Goal: Transaction & Acquisition: Purchase product/service

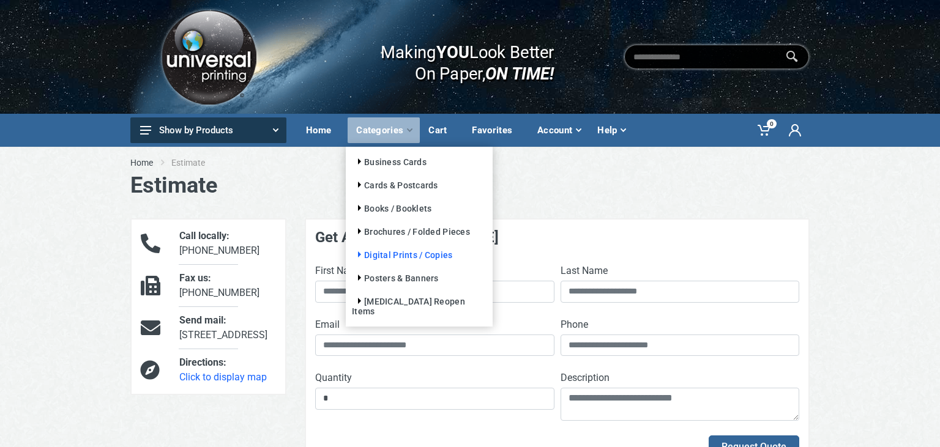
click at [395, 253] on link "Digital Prints / Copies" at bounding box center [402, 255] width 100 height 10
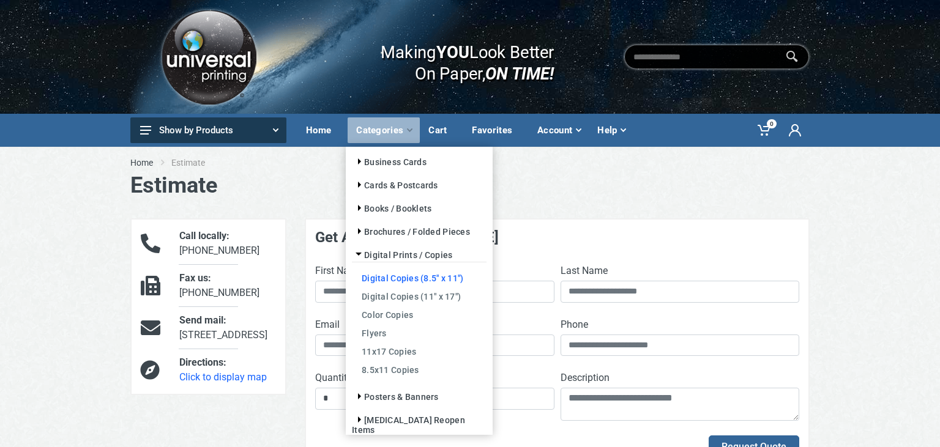
click at [418, 273] on link "Digital Copies (8.5" x 11")" at bounding box center [419, 278] width 135 height 18
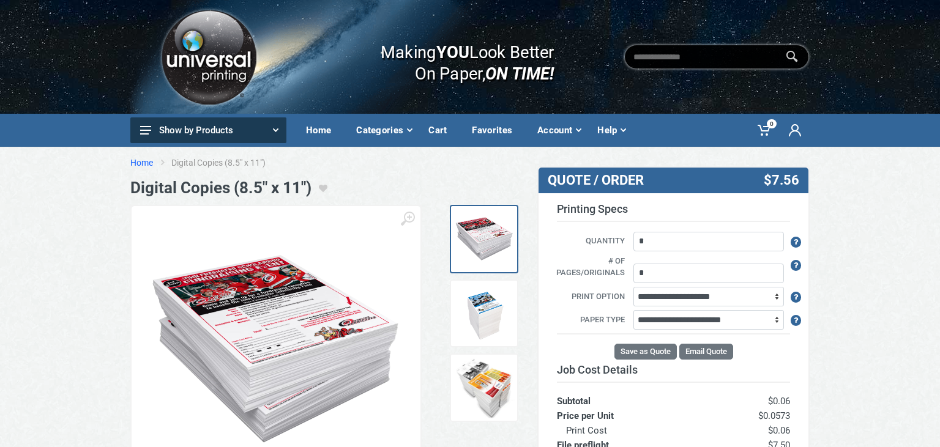
click at [140, 158] on link "Home" at bounding box center [141, 163] width 23 height 12
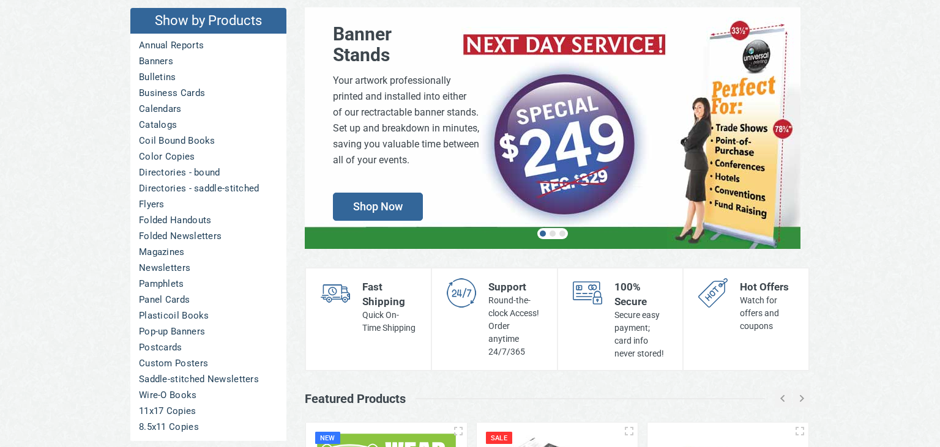
scroll to position [147, 0]
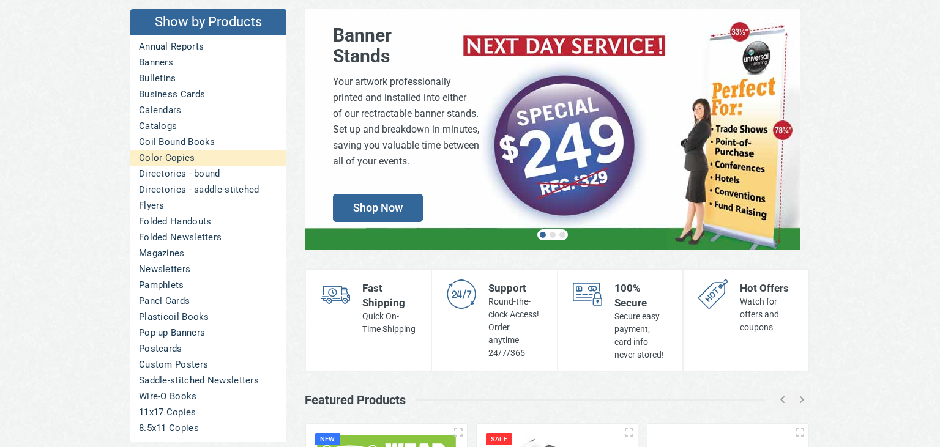
click at [162, 158] on link "Color Copies" at bounding box center [208, 158] width 156 height 16
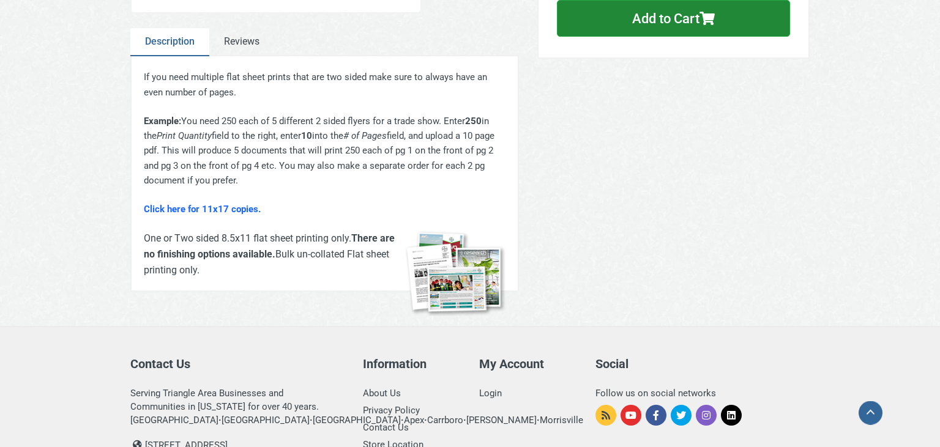
scroll to position [381, 0]
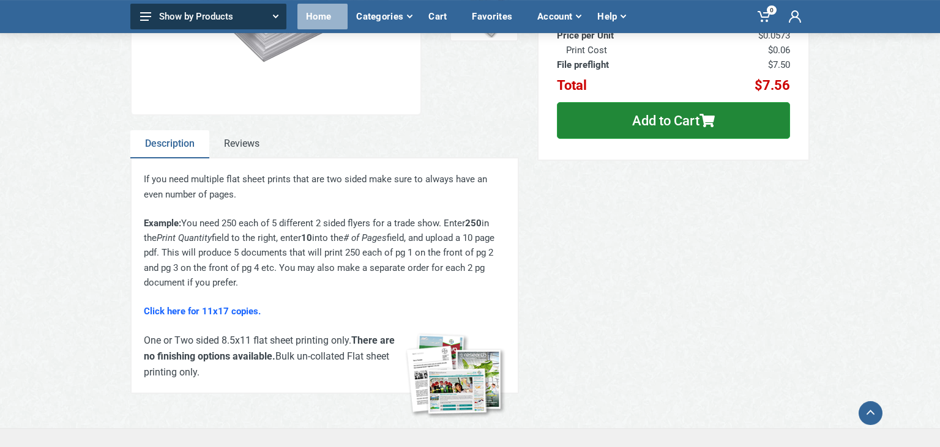
click at [328, 9] on div "Home" at bounding box center [322, 17] width 50 height 26
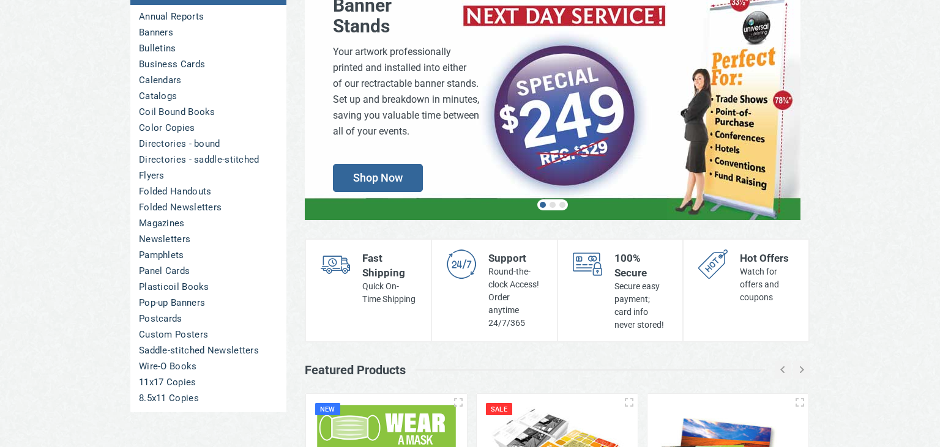
scroll to position [176, 0]
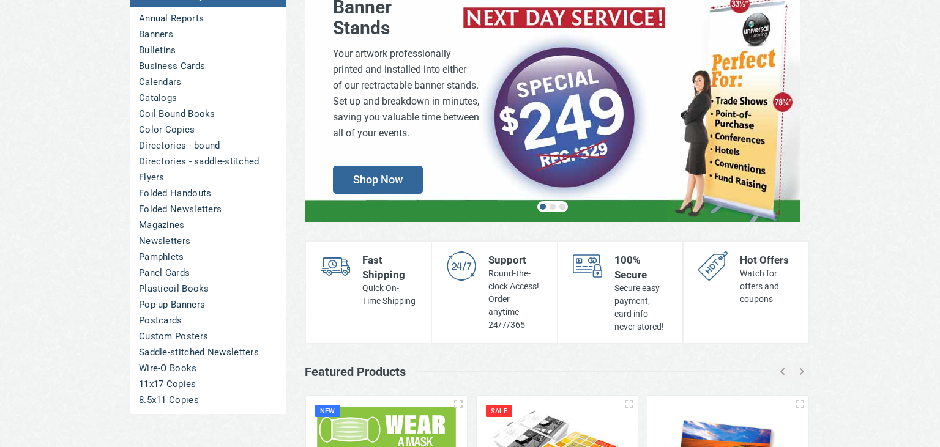
click at [78, 409] on div "Show by Products Annual Reports Banners Bulletins Business Cards Calendars Cata…" at bounding box center [470, 320] width 940 height 699
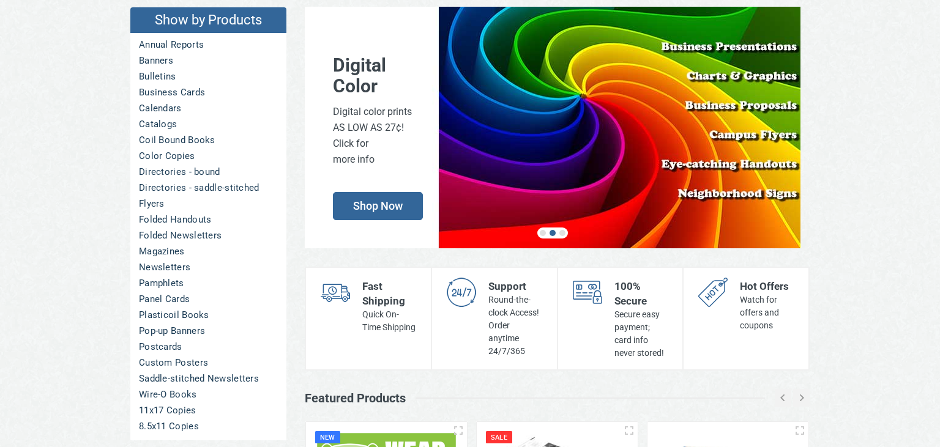
scroll to position [0, 0]
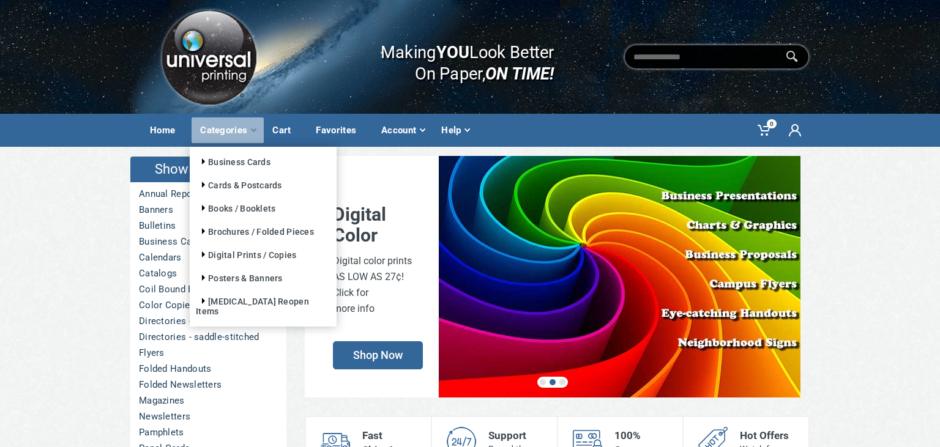
click at [232, 136] on div "Categories" at bounding box center [227, 130] width 72 height 26
click at [267, 188] on link "Cards & Postcards" at bounding box center [239, 185] width 86 height 10
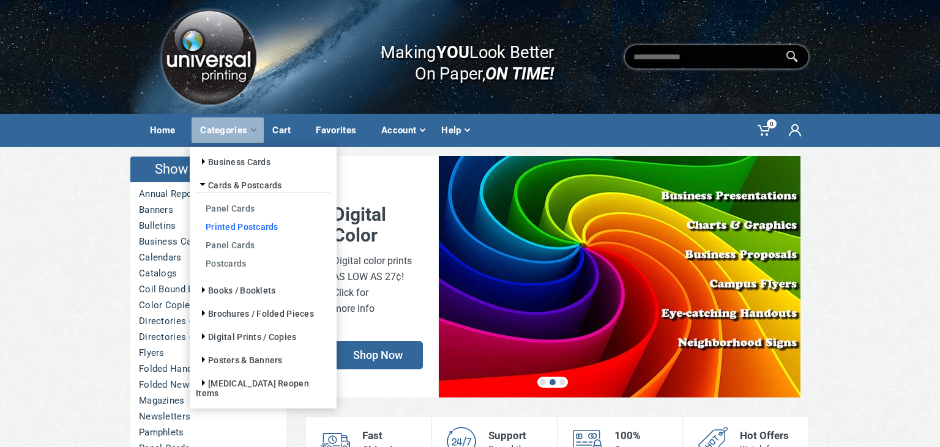
click at [259, 225] on link "Printed Postcards" at bounding box center [263, 226] width 135 height 18
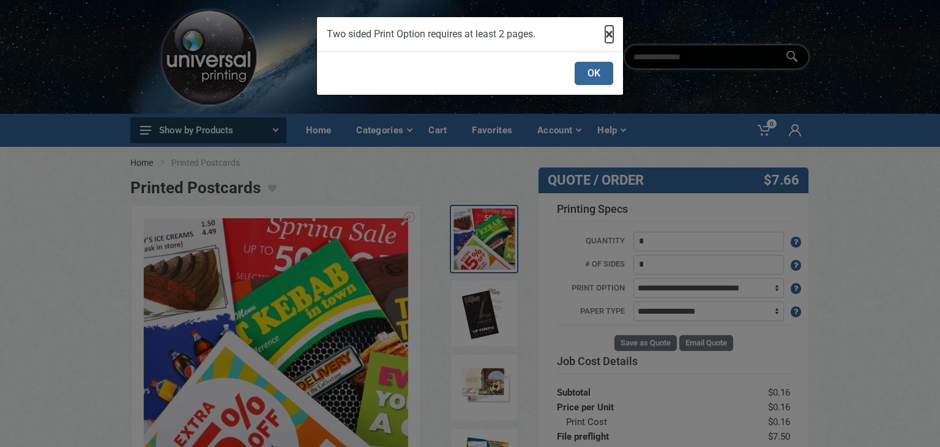
click at [611, 38] on button "×" at bounding box center [609, 34] width 8 height 15
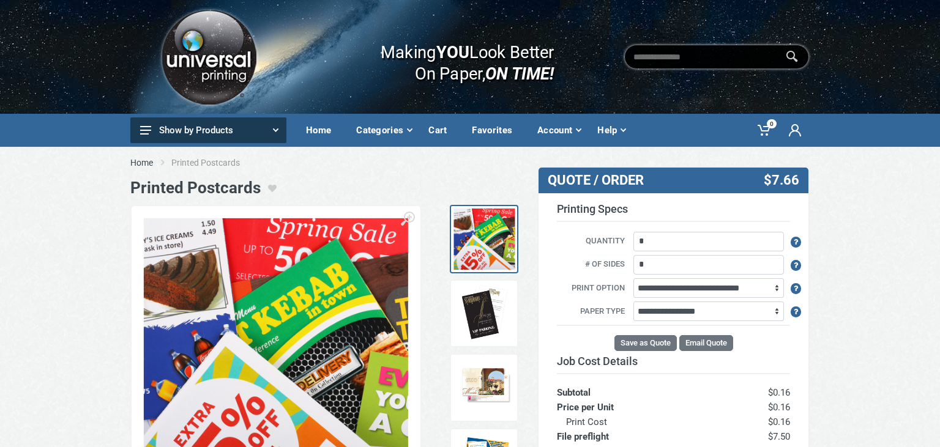
click at [252, 134] on button "Show by Products" at bounding box center [208, 130] width 156 height 26
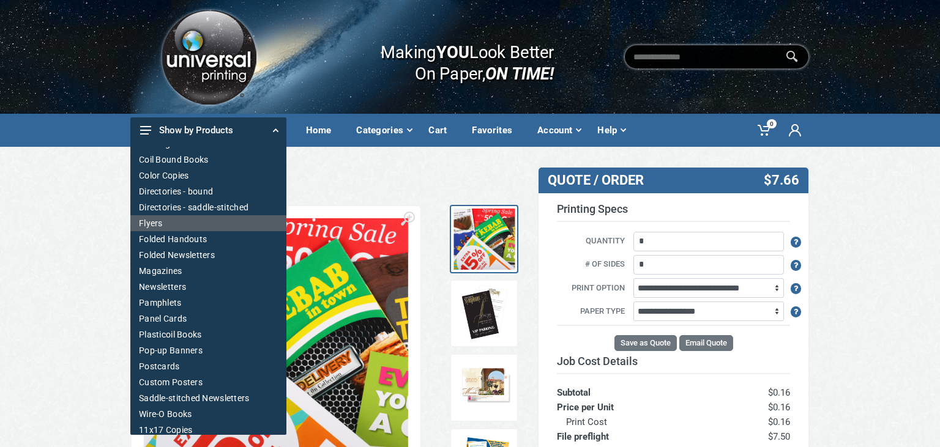
scroll to position [117, 0]
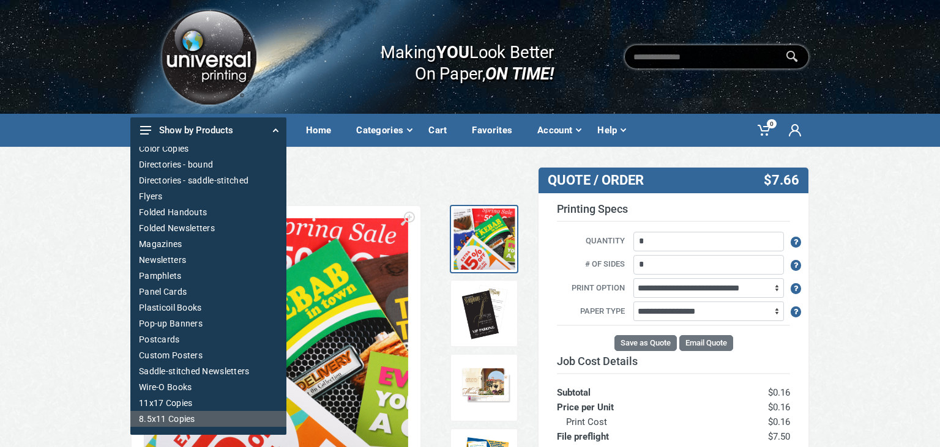
click at [229, 413] on link "8.5x11 Copies" at bounding box center [208, 419] width 156 height 16
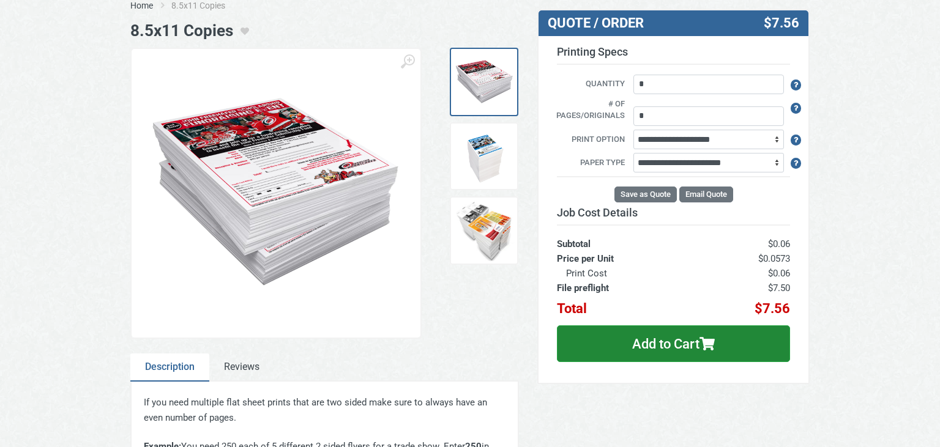
scroll to position [171, 0]
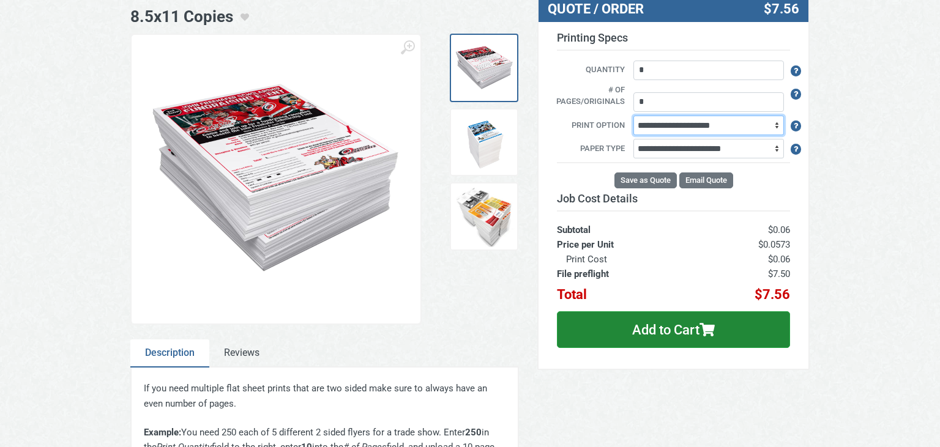
click at [633, 116] on select "**********" at bounding box center [708, 126] width 151 height 20
click at [858, 206] on div "Home 8.5x11 Copies 8.5x11 Copies" at bounding box center [470, 302] width 940 height 652
click at [633, 139] on select "**********" at bounding box center [708, 149] width 151 height 20
click at [827, 223] on div "Home 8.5x11 Copies 8.5x11 Copies" at bounding box center [470, 302] width 940 height 652
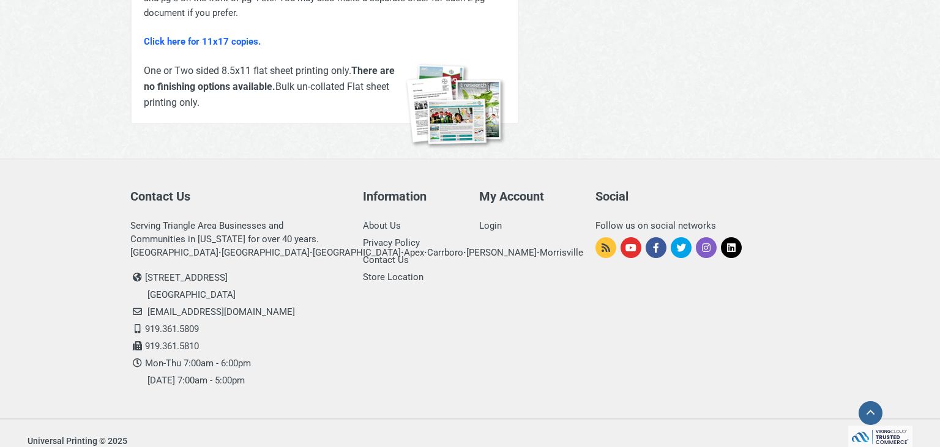
scroll to position [0, 0]
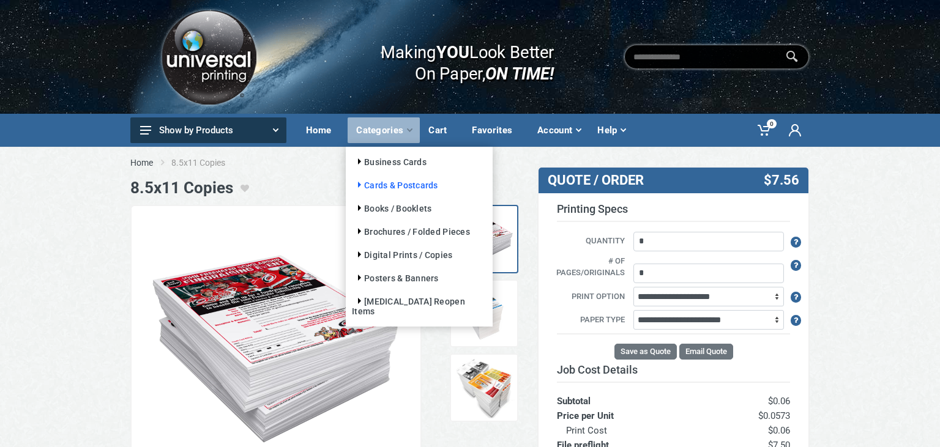
click at [394, 186] on link "Cards & Postcards" at bounding box center [395, 185] width 86 height 10
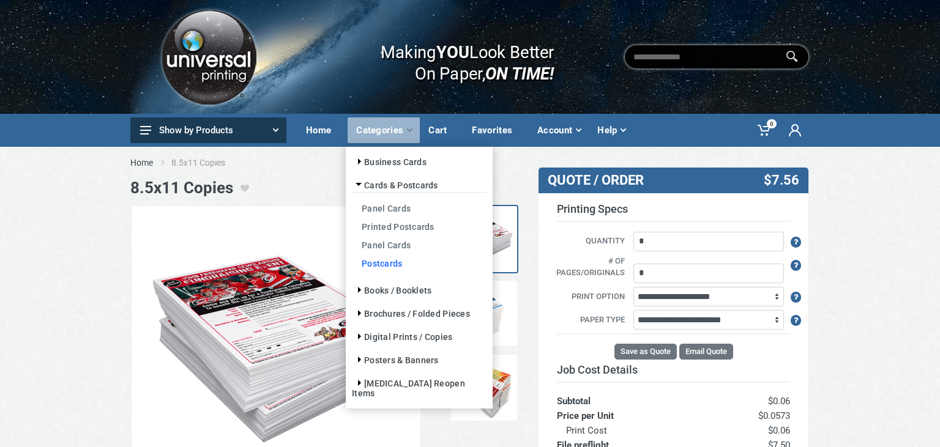
click at [373, 264] on link "Postcards" at bounding box center [419, 263] width 135 height 18
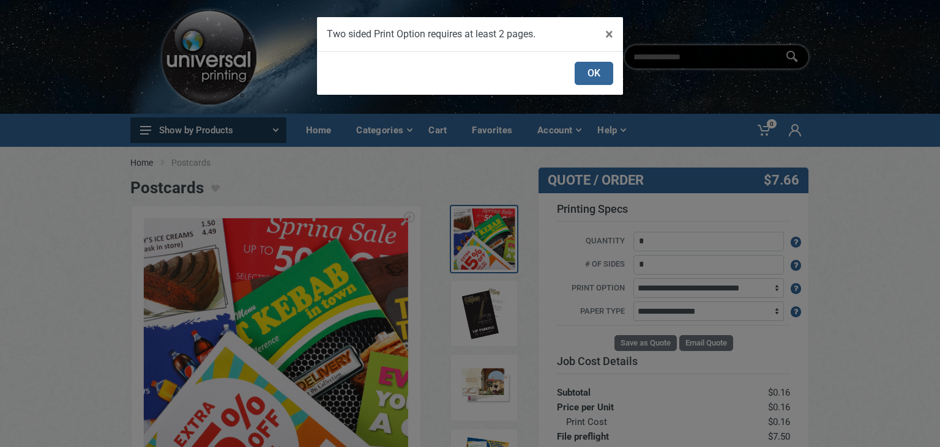
scroll to position [102, 0]
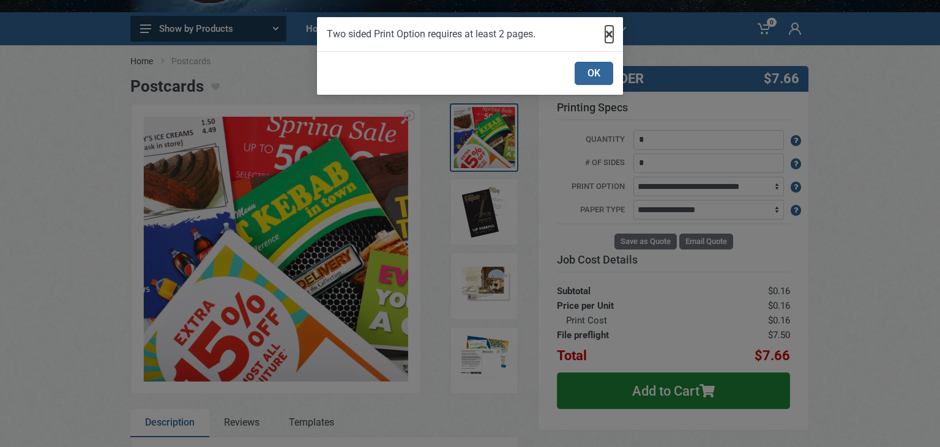
click at [613, 38] on button "×" at bounding box center [609, 34] width 8 height 15
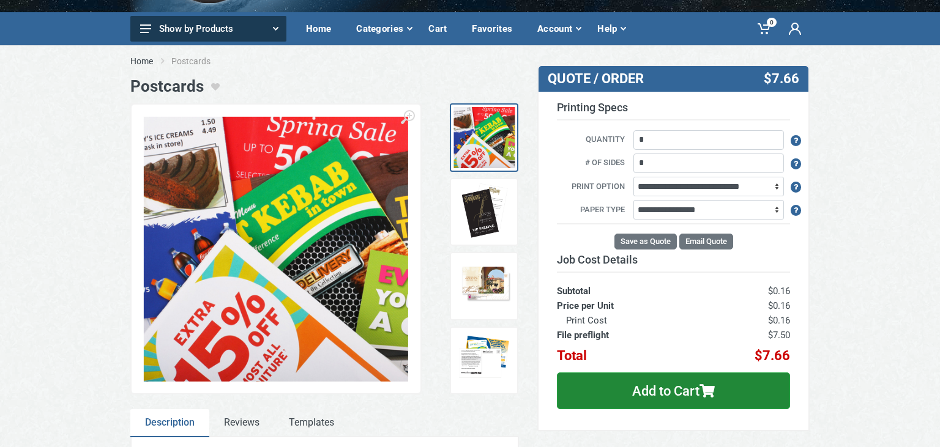
click at [474, 229] on img at bounding box center [484, 212] width 61 height 61
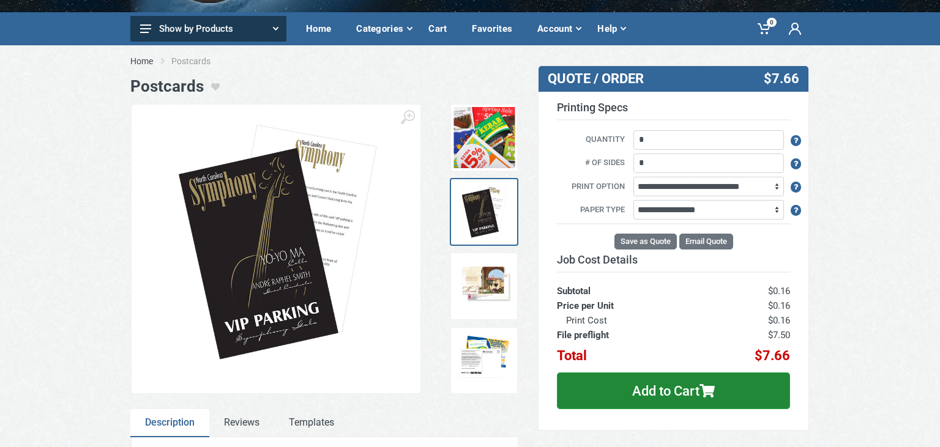
click at [488, 294] on img at bounding box center [484, 286] width 61 height 61
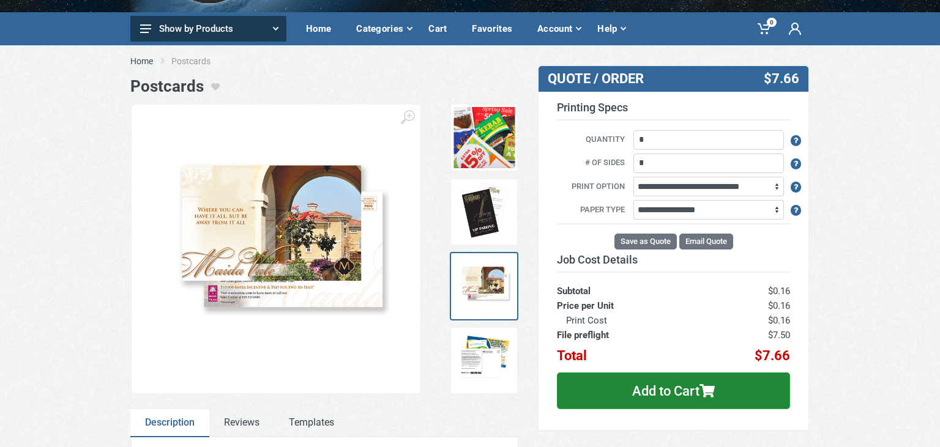
click at [483, 373] on img at bounding box center [484, 360] width 61 height 61
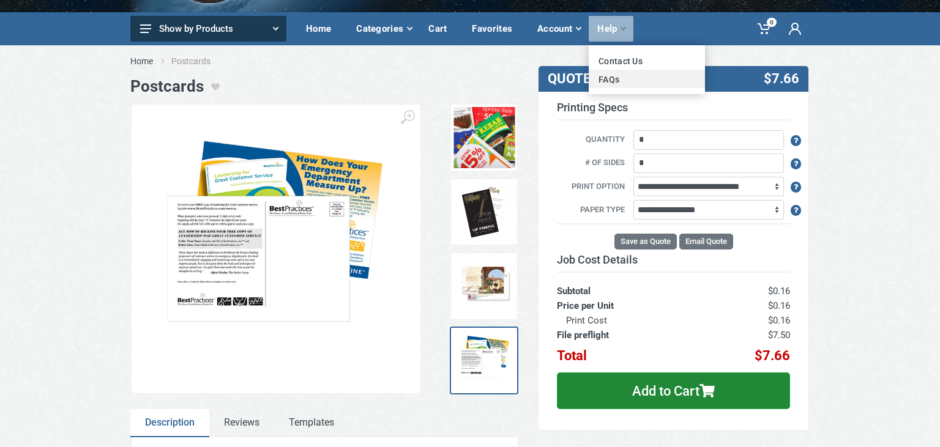
click at [595, 80] on link "FAQs" at bounding box center [647, 79] width 116 height 18
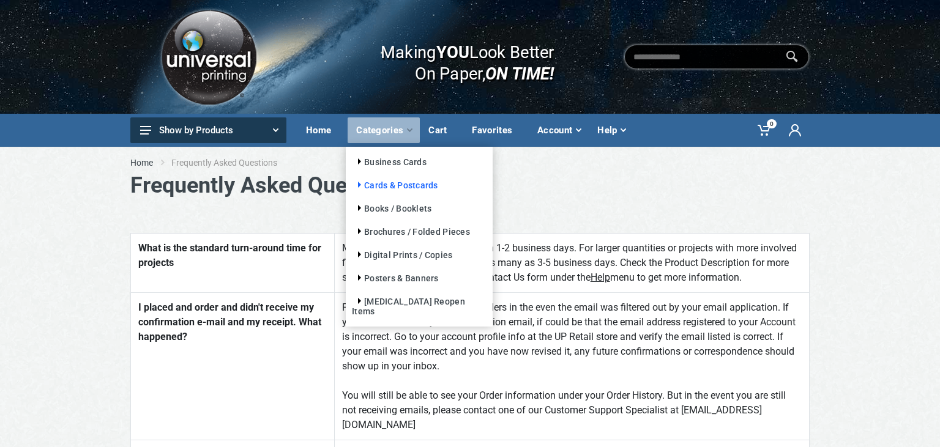
click at [403, 184] on link "Cards & Postcards" at bounding box center [395, 185] width 86 height 10
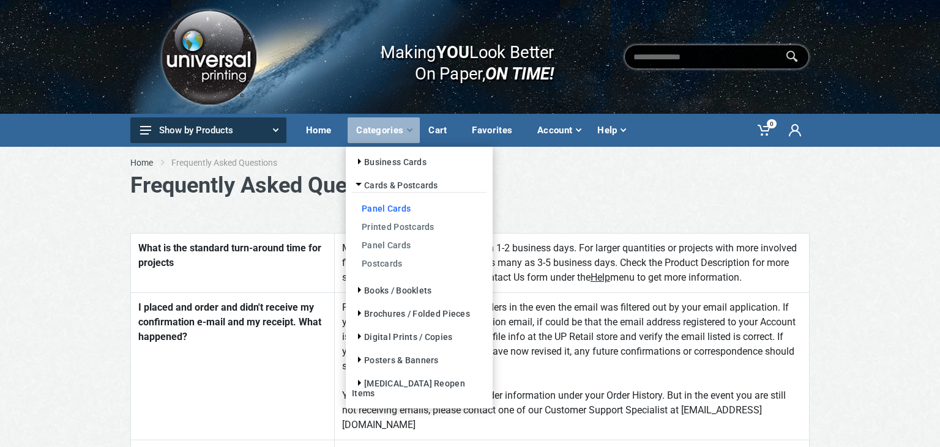
click at [396, 214] on link "Panel Cards" at bounding box center [419, 208] width 135 height 18
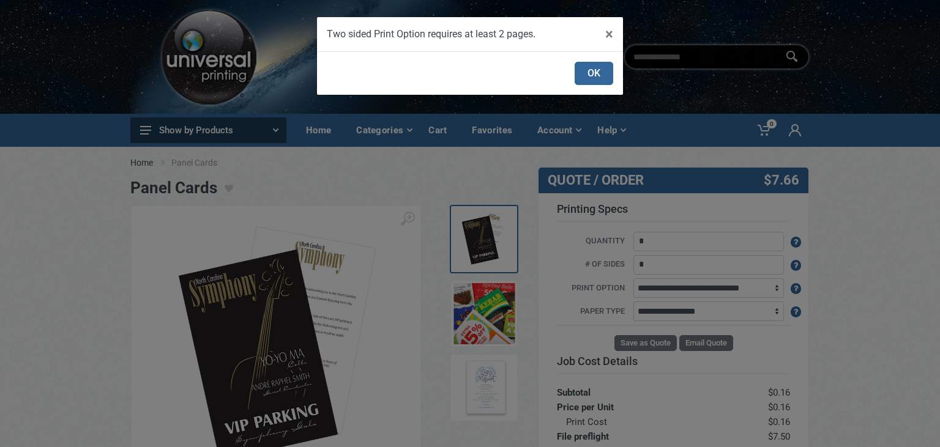
click at [51, 300] on div "× Two sided Print Option requires at least 2 pages. OK" at bounding box center [470, 223] width 940 height 447
click at [587, 75] on button "OK" at bounding box center [593, 73] width 39 height 23
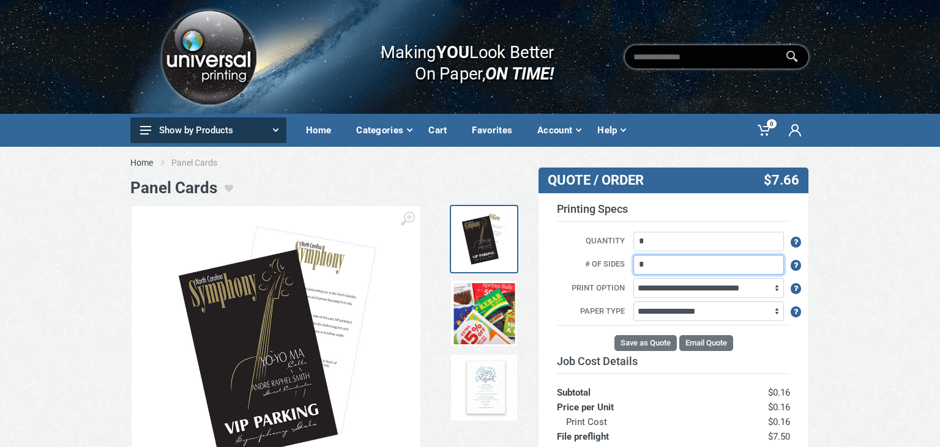
click at [767, 265] on input "*" at bounding box center [708, 265] width 151 height 20
click at [839, 307] on body at bounding box center [470, 223] width 940 height 447
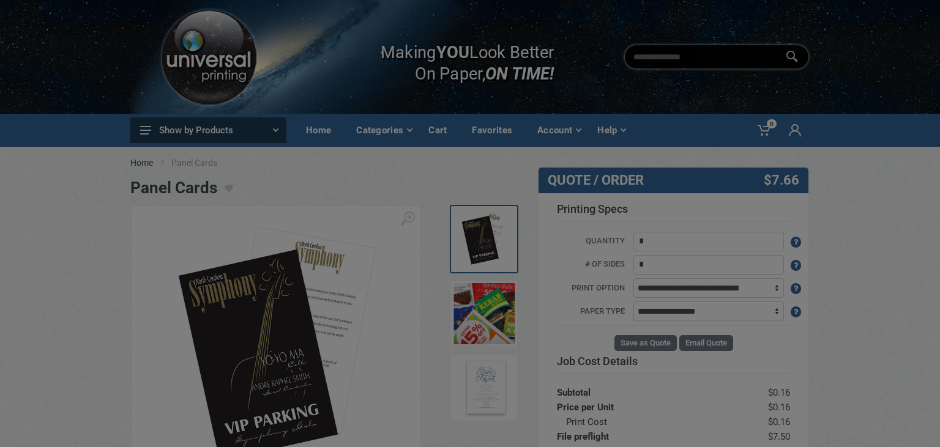
type input "*"
click at [0, 0] on div "× Two sided Print Option requires at least 2 pages. OK" at bounding box center [0, 0] width 0 height 0
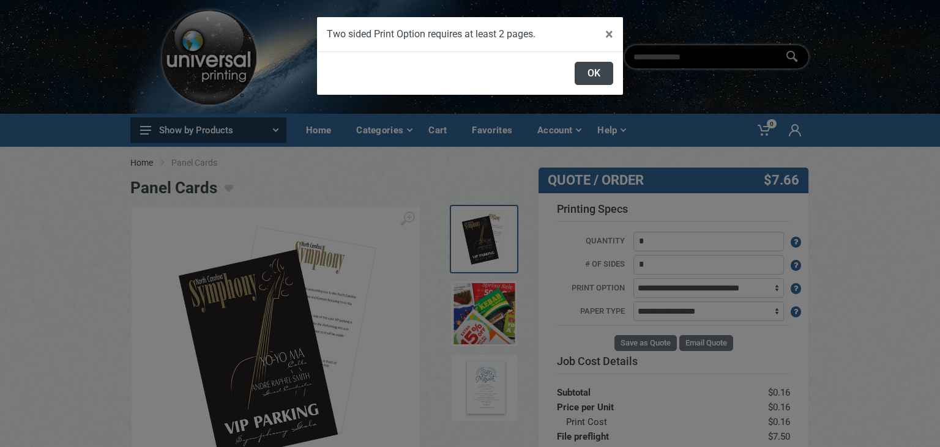
click at [600, 62] on button "OK" at bounding box center [593, 73] width 39 height 23
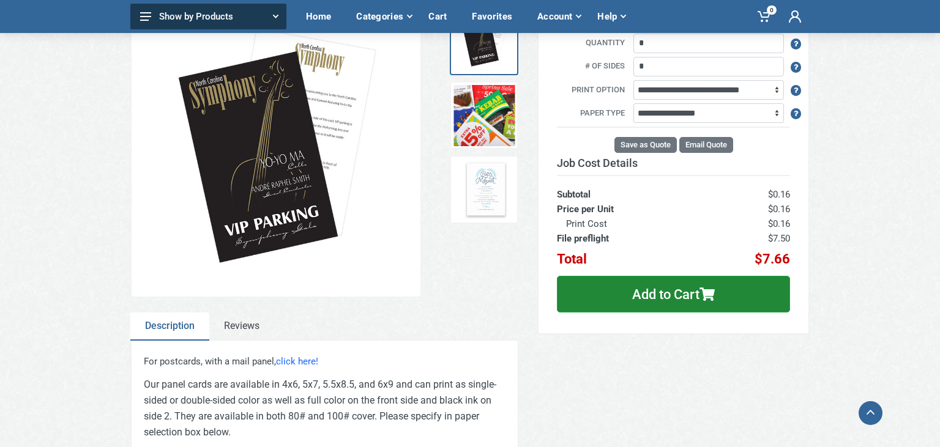
scroll to position [193, 0]
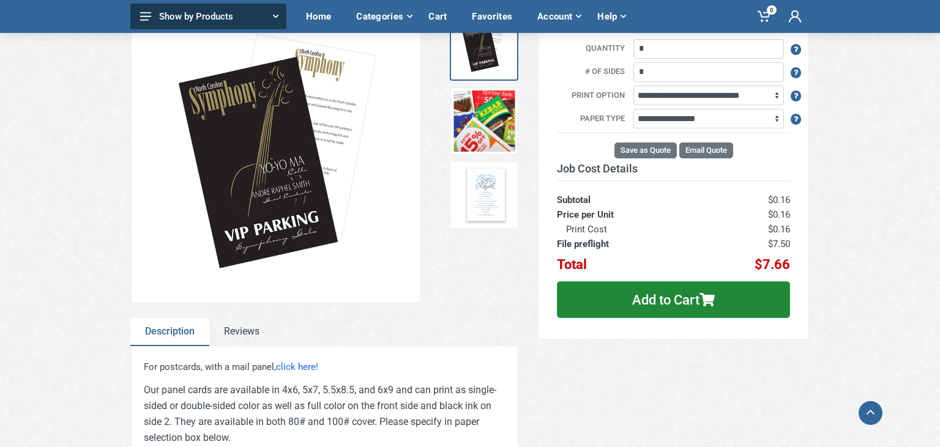
click at [500, 206] on img at bounding box center [484, 195] width 61 height 61
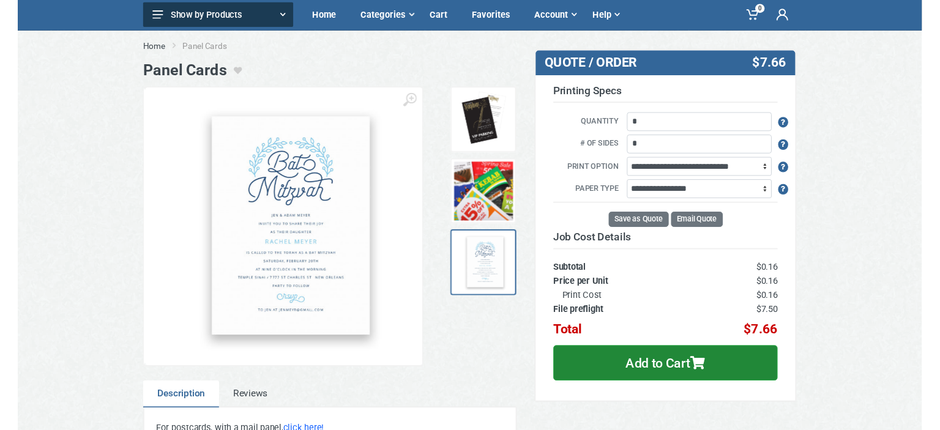
scroll to position [76, 0]
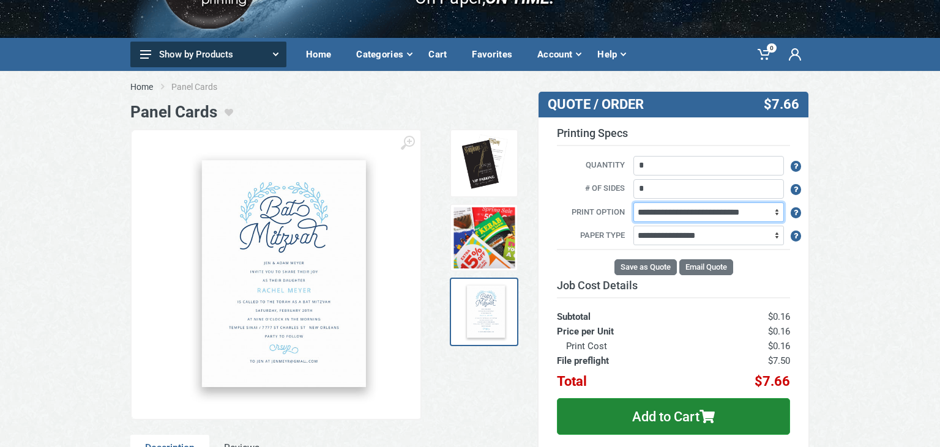
click at [633, 203] on select "**********" at bounding box center [708, 213] width 151 height 20
click at [880, 174] on div "Home Panel Cards Panel Cards ‹" at bounding box center [470, 355] width 940 height 568
